Goal: Browse casually

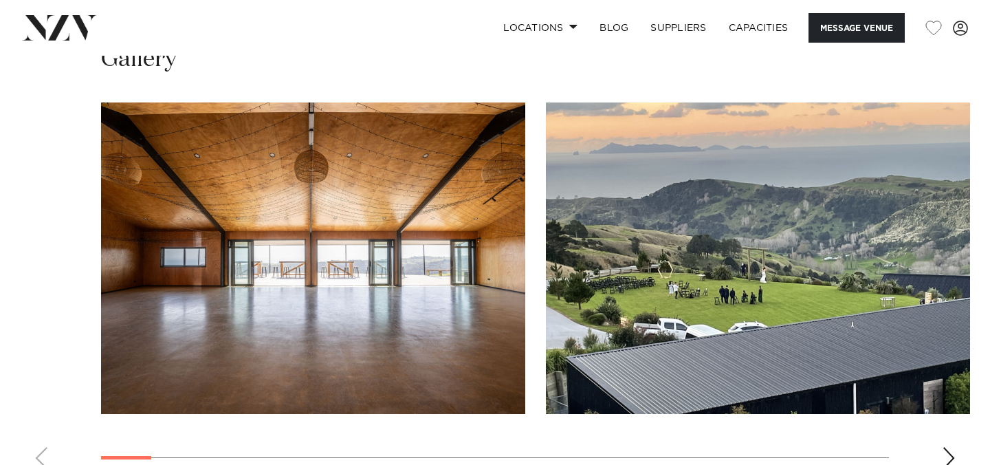
scroll to position [1318, 0]
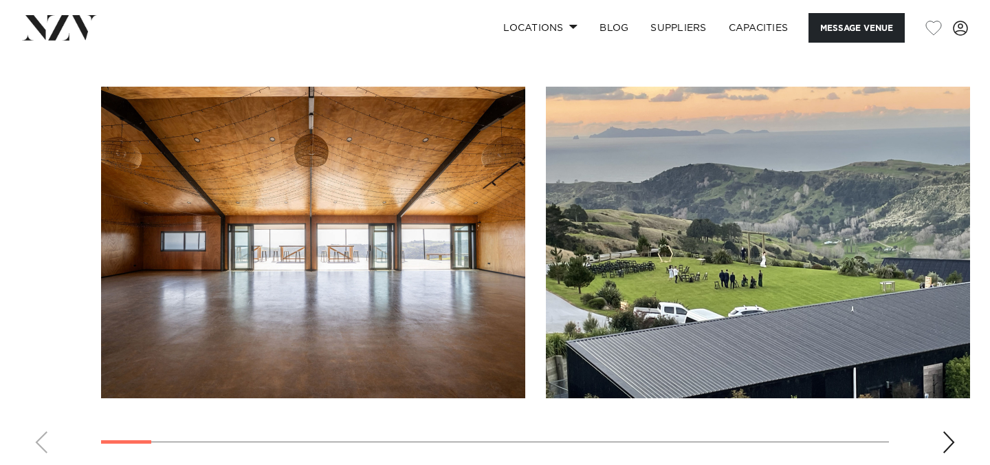
click at [949, 431] on div "Next slide" at bounding box center [949, 442] width 14 height 22
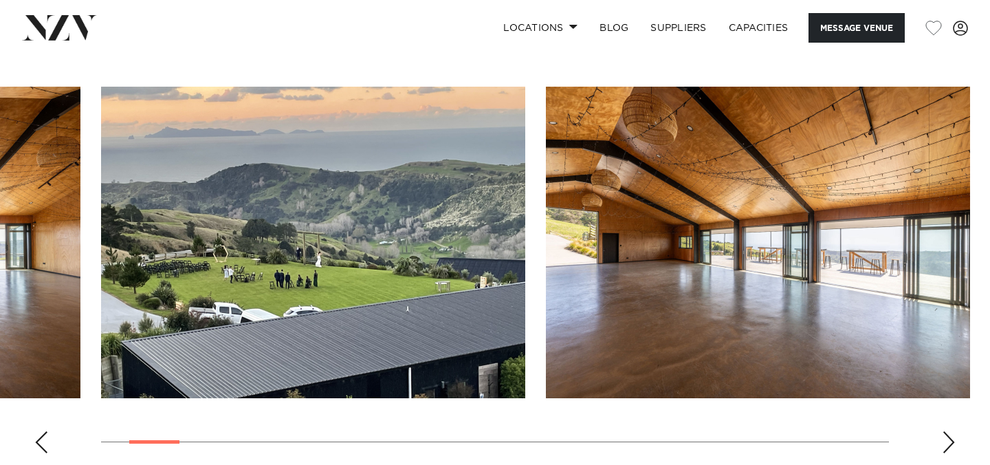
click at [949, 431] on div "Next slide" at bounding box center [949, 442] width 14 height 22
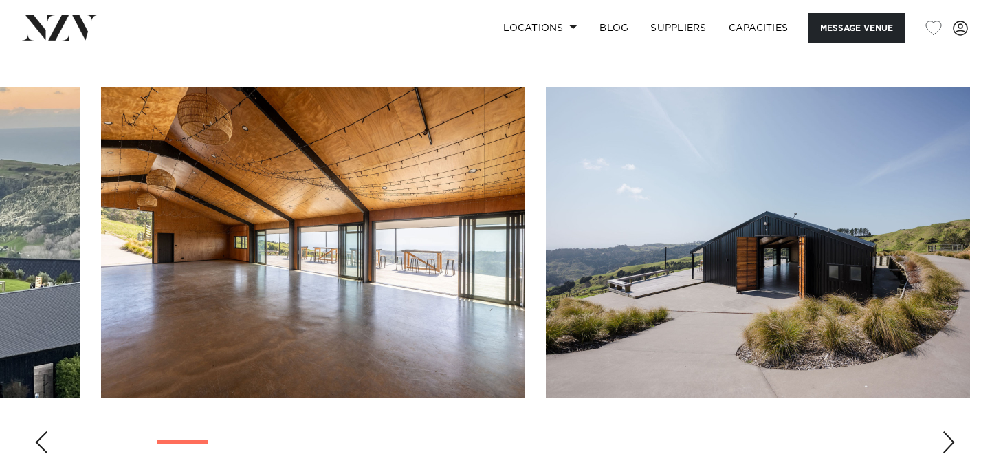
click at [949, 431] on div "Next slide" at bounding box center [949, 442] width 14 height 22
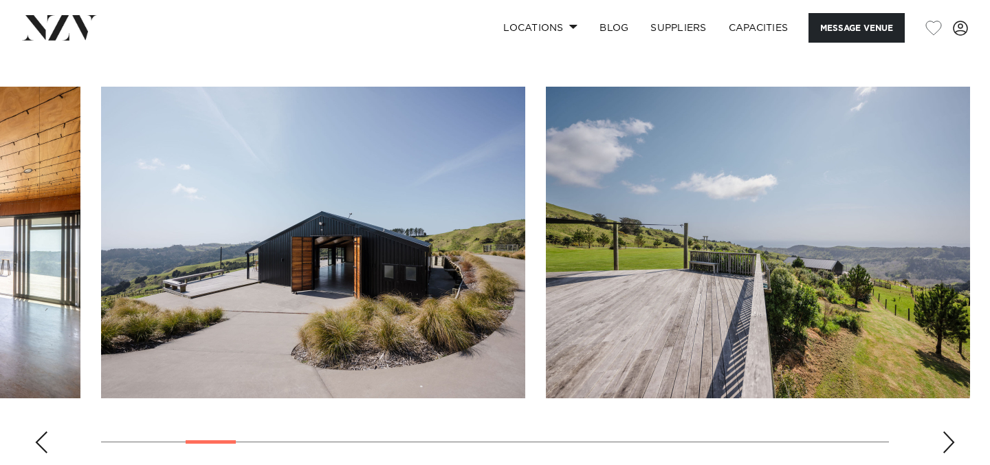
click at [949, 431] on div "Next slide" at bounding box center [949, 442] width 14 height 22
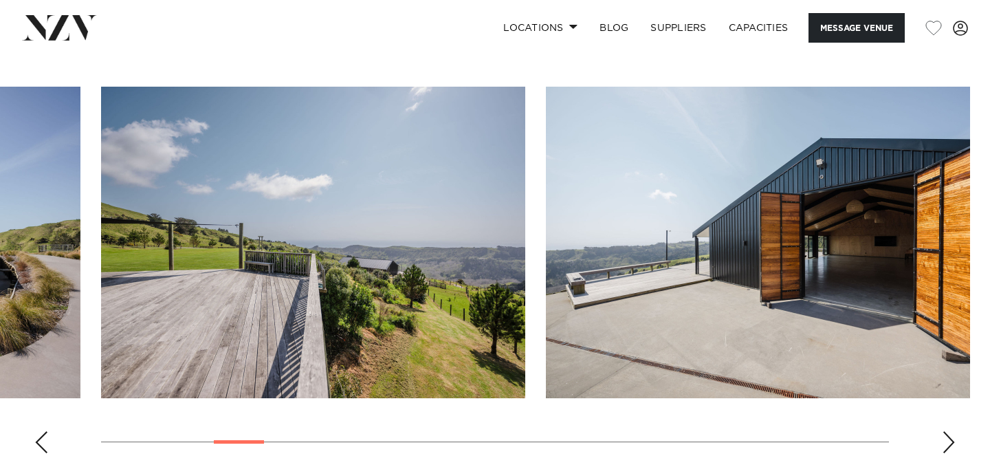
click at [949, 431] on div "Next slide" at bounding box center [949, 442] width 14 height 22
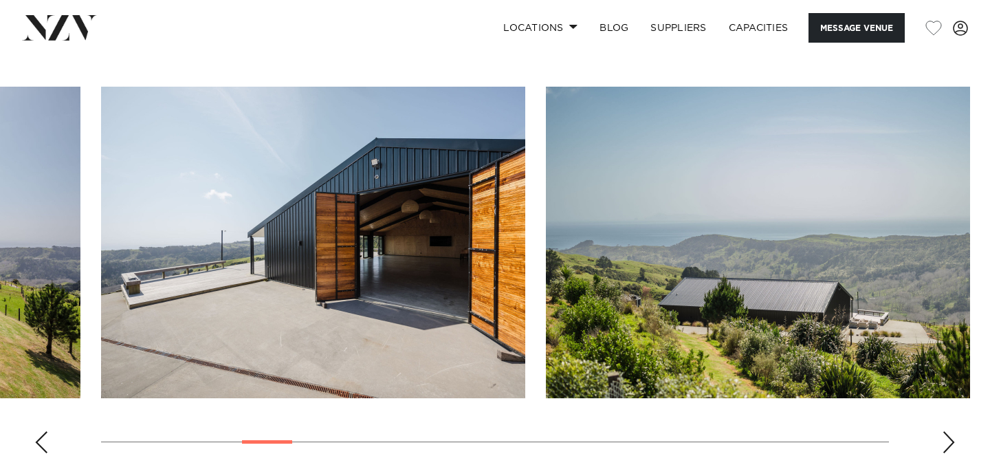
click at [949, 431] on div "Next slide" at bounding box center [949, 442] width 14 height 22
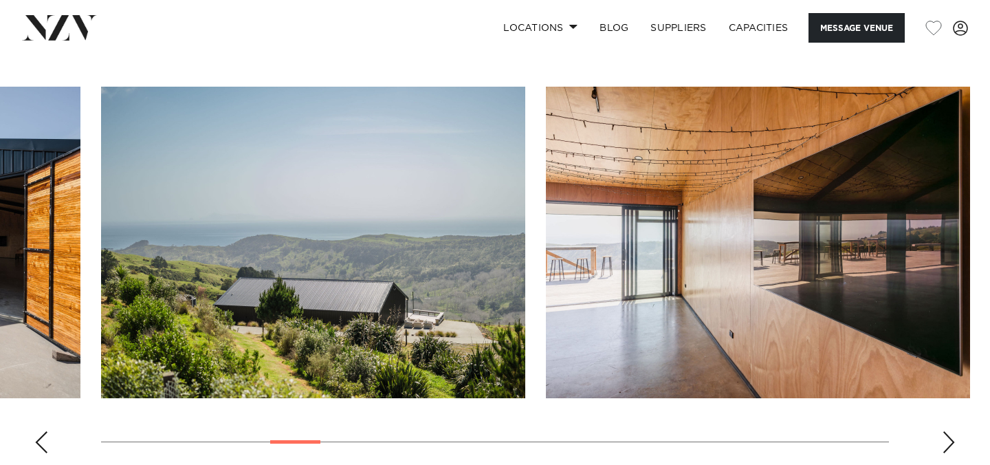
click at [949, 431] on div "Next slide" at bounding box center [949, 442] width 14 height 22
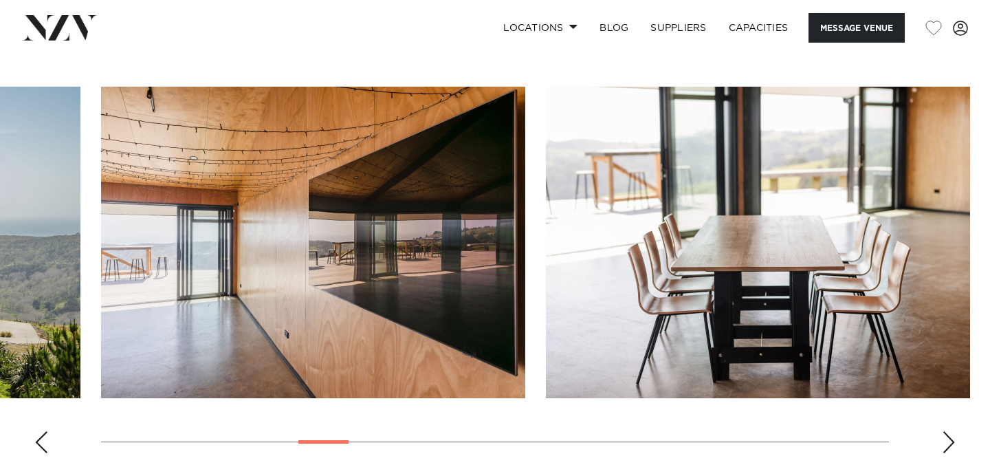
click at [949, 431] on div "Next slide" at bounding box center [949, 442] width 14 height 22
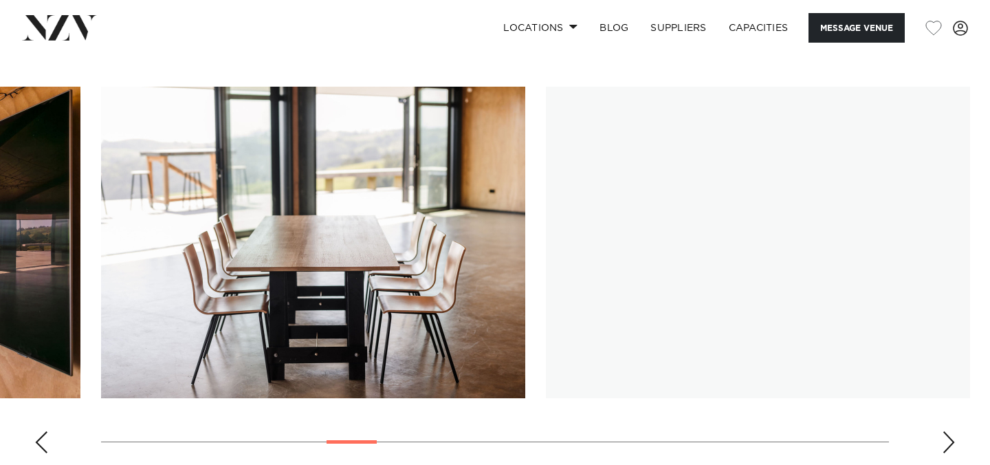
click at [949, 431] on div "Next slide" at bounding box center [949, 442] width 14 height 22
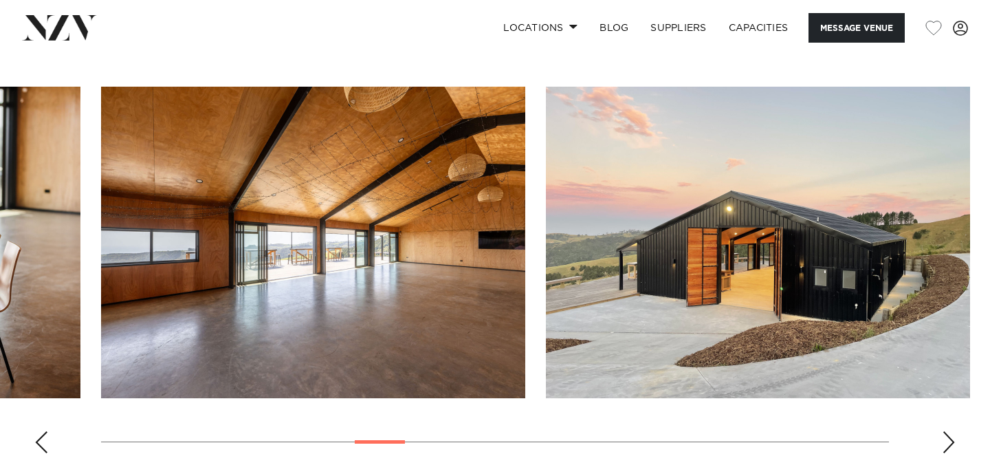
click at [949, 431] on div "Next slide" at bounding box center [949, 442] width 14 height 22
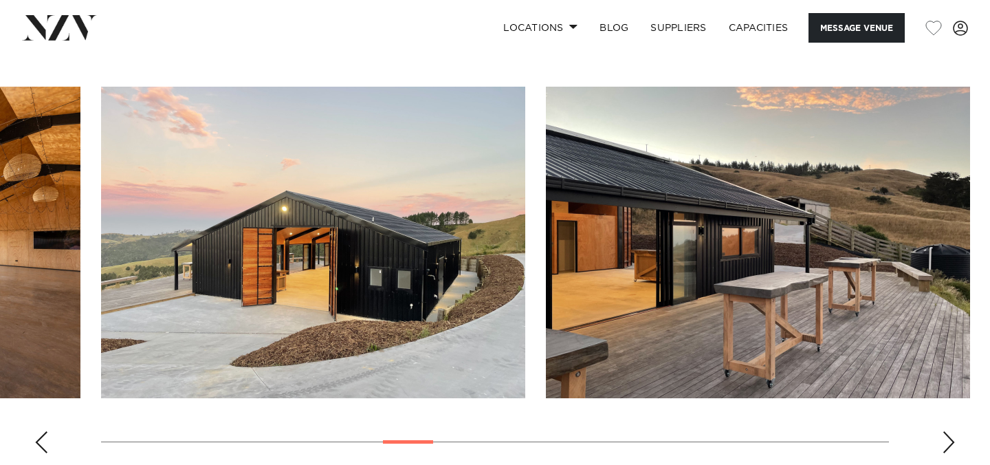
click at [949, 431] on div "Next slide" at bounding box center [949, 442] width 14 height 22
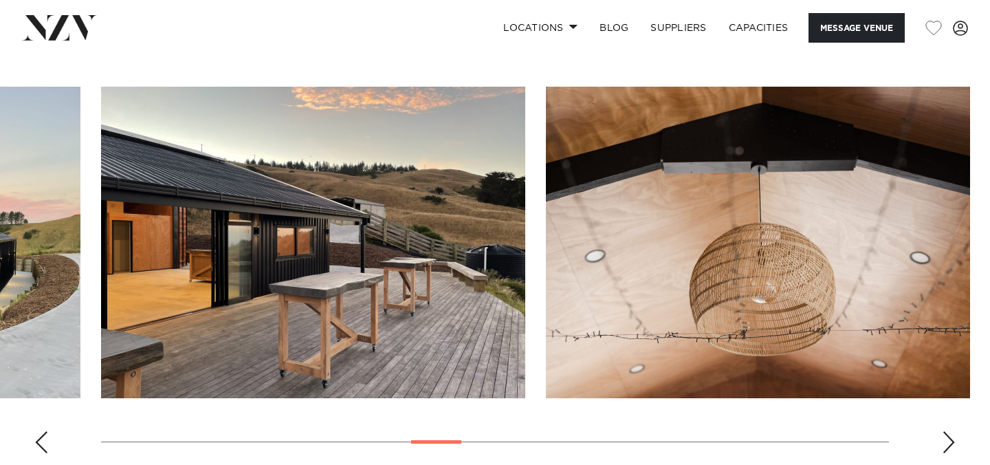
click at [949, 431] on div "Next slide" at bounding box center [949, 442] width 14 height 22
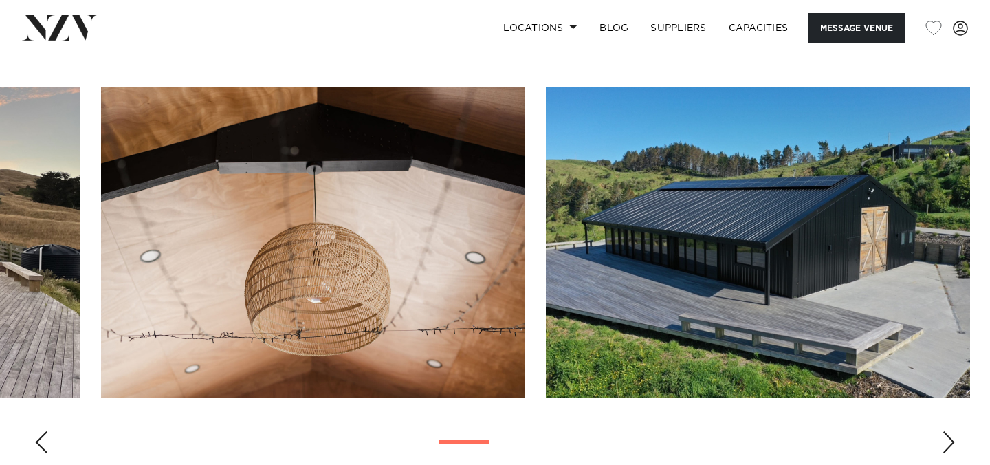
click at [949, 431] on div "Next slide" at bounding box center [949, 442] width 14 height 22
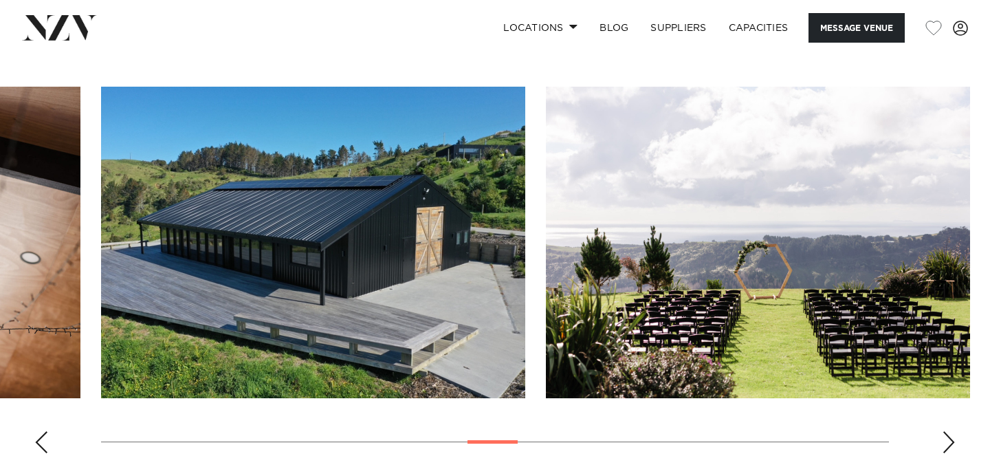
click at [949, 431] on div "Next slide" at bounding box center [949, 442] width 14 height 22
